Goal: Information Seeking & Learning: Learn about a topic

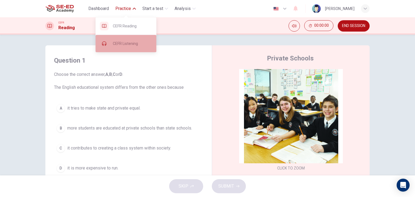
click at [134, 45] on span "CEFR Listening" at bounding box center [132, 43] width 39 height 6
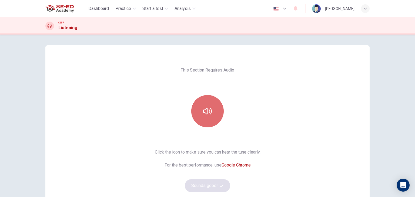
click at [209, 116] on button "button" at bounding box center [207, 111] width 32 height 32
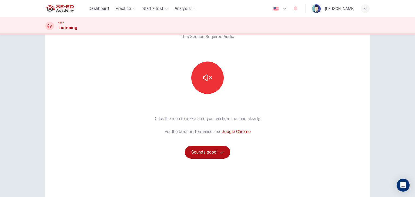
scroll to position [37, 0]
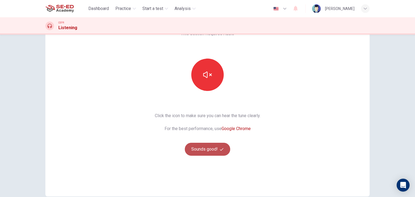
click at [207, 149] on button "Sounds good!" at bounding box center [207, 149] width 45 height 13
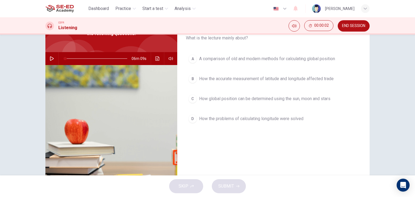
scroll to position [11, 0]
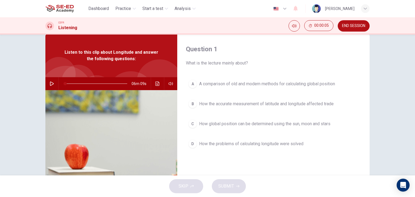
click at [51, 85] on icon "button" at bounding box center [52, 84] width 4 height 4
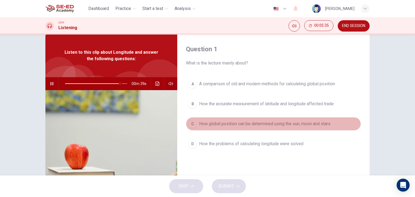
click at [254, 128] on button "C How global position can be determined using the sun, moon and stars" at bounding box center [273, 124] width 175 height 14
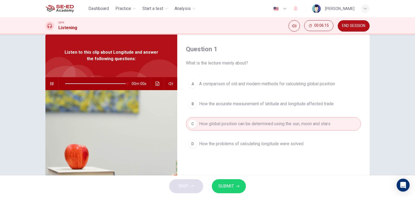
type input "0"
click at [232, 186] on span "SUBMIT" at bounding box center [226, 187] width 16 height 8
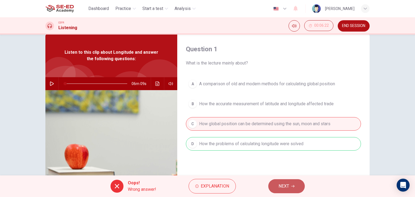
click at [286, 190] on span "NEXT" at bounding box center [284, 187] width 11 height 8
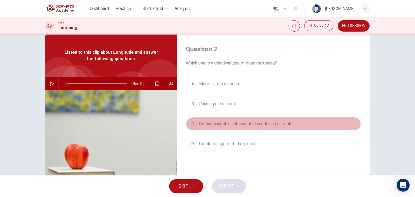
click at [224, 125] on span "Getting caught in unfavourable winds and currents" at bounding box center [246, 124] width 94 height 6
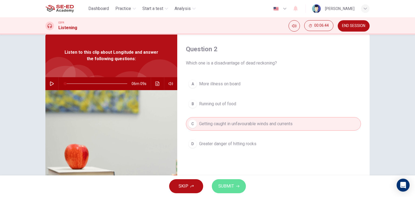
click at [224, 187] on span "SUBMIT" at bounding box center [226, 187] width 16 height 8
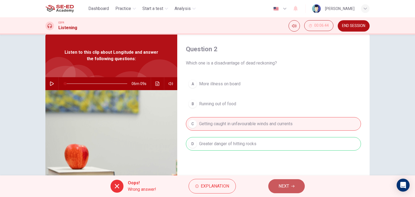
click at [287, 188] on span "NEXT" at bounding box center [284, 187] width 11 height 8
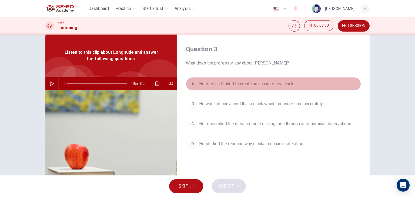
click at [251, 88] on button "A He tried and failed to create an accurate sea clock" at bounding box center [273, 84] width 175 height 14
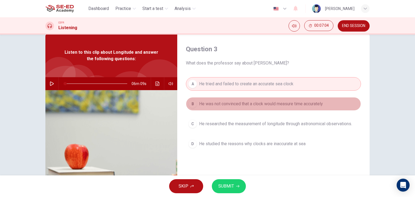
click at [248, 109] on button "B He was not convinced that a clock would measure time accurately" at bounding box center [273, 104] width 175 height 14
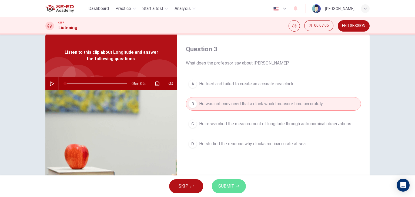
click at [234, 188] on button "SUBMIT" at bounding box center [229, 187] width 34 height 14
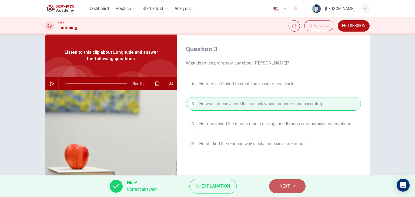
click at [291, 190] on button "NEXT" at bounding box center [287, 187] width 37 height 14
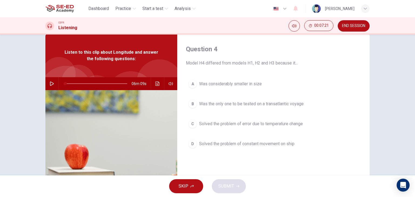
click at [266, 124] on span "Solved the problem of error due to temperature change" at bounding box center [251, 124] width 104 height 6
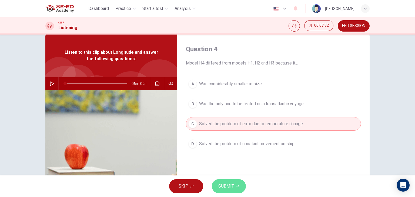
click at [232, 186] on span "SUBMIT" at bounding box center [226, 187] width 16 height 8
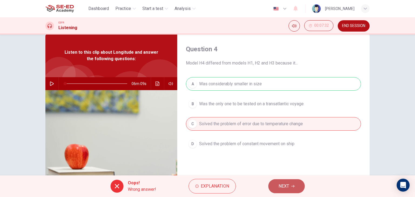
click at [293, 182] on button "NEXT" at bounding box center [286, 187] width 37 height 14
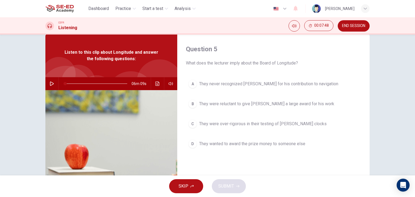
click at [298, 95] on div "A They never recognized Harrison for his contribution to navigation B They were…" at bounding box center [273, 119] width 175 height 84
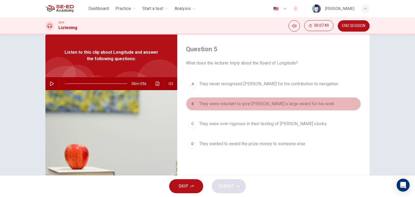
click at [298, 108] on button "B They were reluctant to give Harrison a large award for his work" at bounding box center [273, 104] width 175 height 14
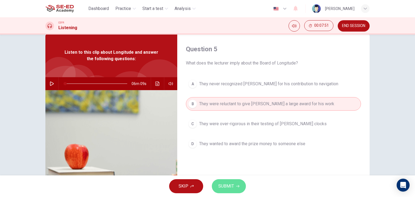
click at [225, 187] on span "SUBMIT" at bounding box center [226, 187] width 16 height 8
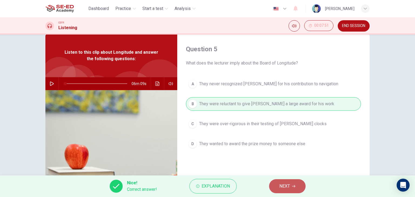
click at [300, 187] on button "NEXT" at bounding box center [287, 187] width 37 height 14
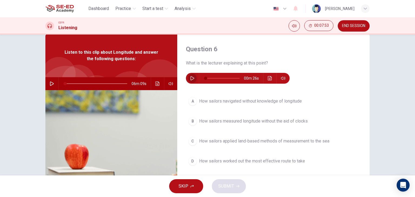
click at [193, 75] on button "button" at bounding box center [192, 78] width 9 height 11
click at [191, 76] on icon "button" at bounding box center [192, 78] width 4 height 4
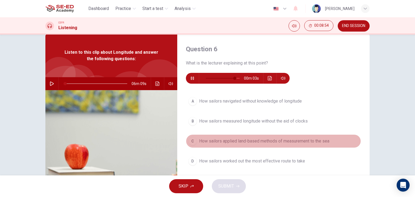
click at [257, 143] on span "How sailors applied land-based methods of measurement to the sea" at bounding box center [264, 141] width 130 height 6
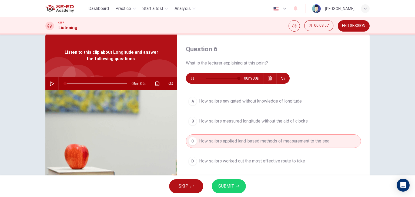
type input "0"
click at [238, 184] on button "SUBMIT" at bounding box center [229, 187] width 34 height 14
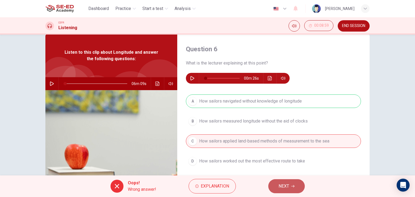
click at [292, 185] on icon "button" at bounding box center [292, 186] width 3 height 3
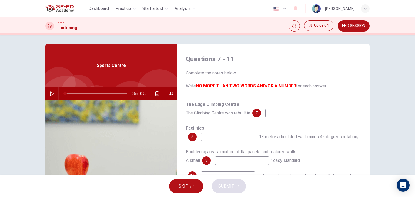
scroll to position [1, 0]
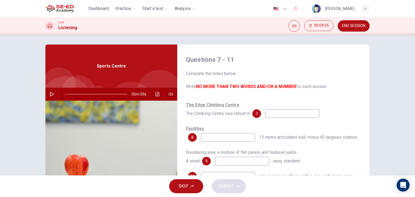
click at [51, 93] on icon "button" at bounding box center [52, 94] width 4 height 4
type input "4"
click at [356, 28] on span "END SESSION" at bounding box center [353, 26] width 23 height 4
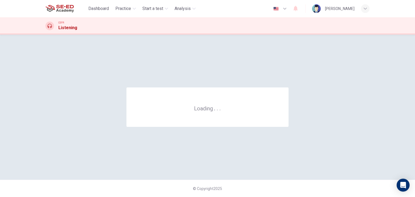
scroll to position [0, 0]
